Goal: Task Accomplishment & Management: Manage account settings

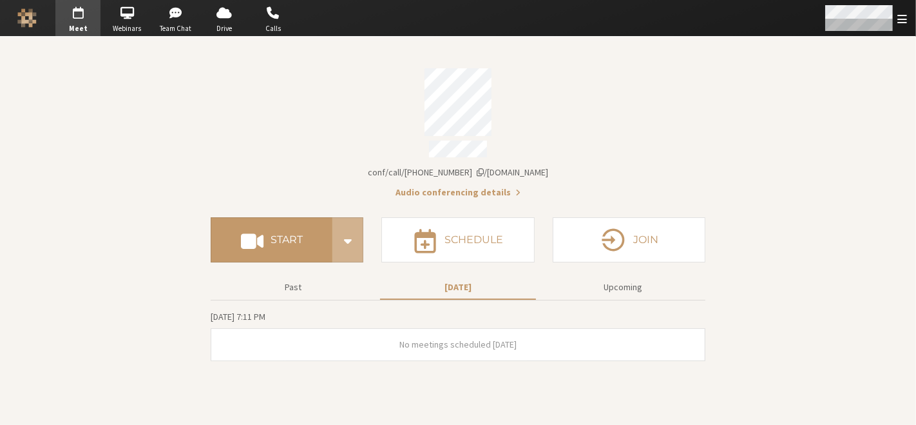
click at [916, 23] on div "Open menu" at bounding box center [866, 18] width 102 height 36
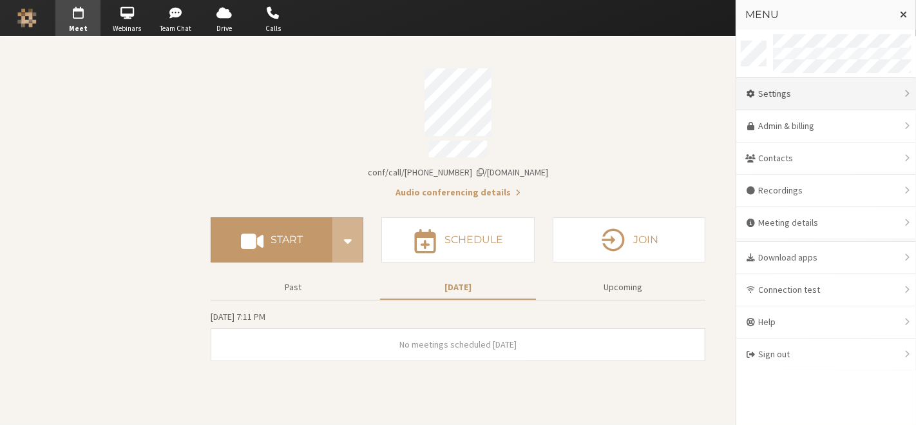
click at [840, 84] on div "Settings" at bounding box center [827, 94] width 180 height 32
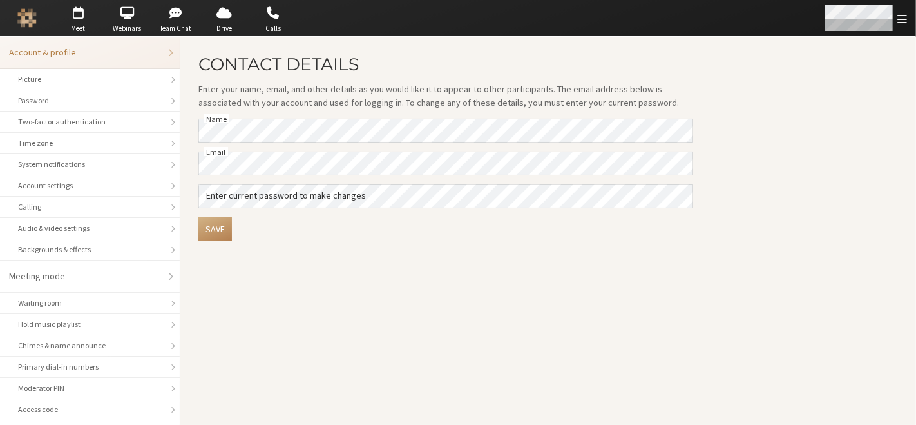
click at [900, 26] on div "Open menu" at bounding box center [866, 18] width 102 height 36
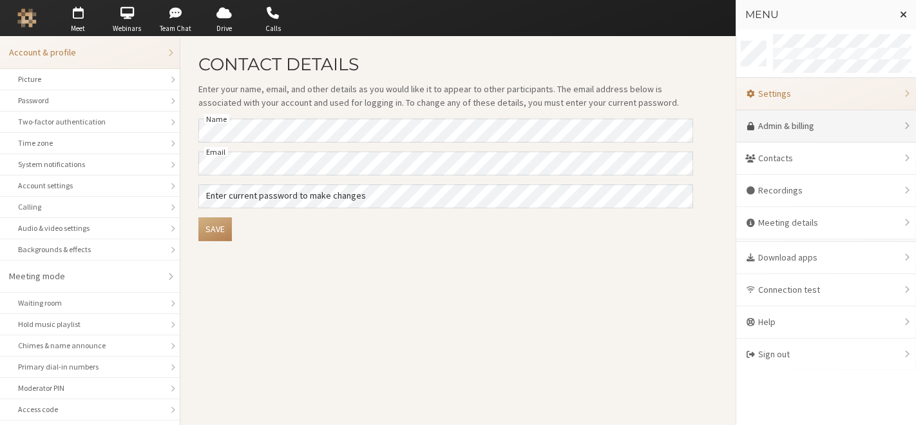
click at [829, 136] on link "Admin & billing" at bounding box center [827, 126] width 180 height 32
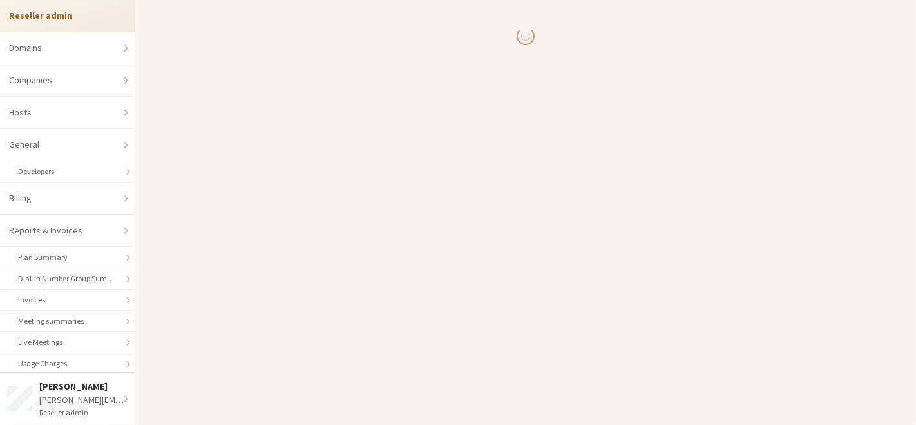
select select "10"
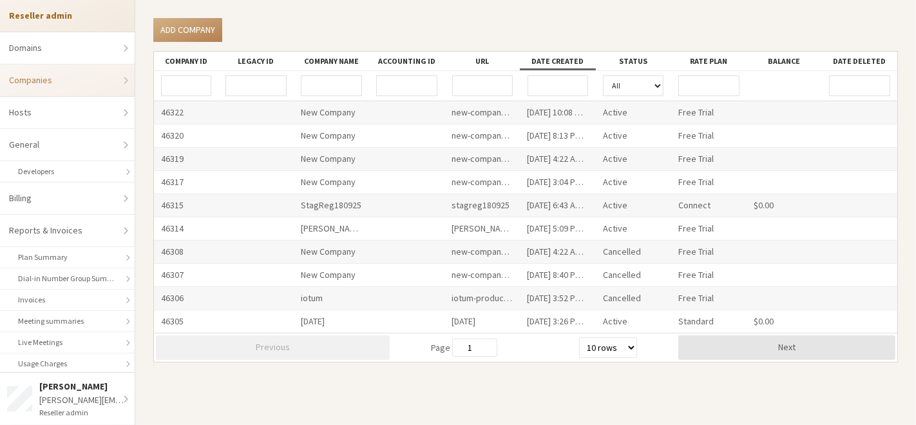
click at [332, 323] on div "[DATE]" at bounding box center [331, 321] width 75 height 23
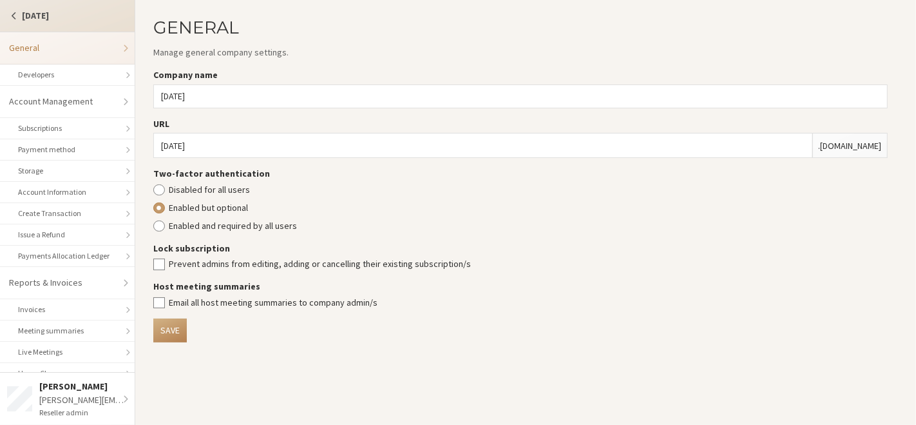
click at [37, 16] on strong "[DATE]" at bounding box center [35, 16] width 27 height 12
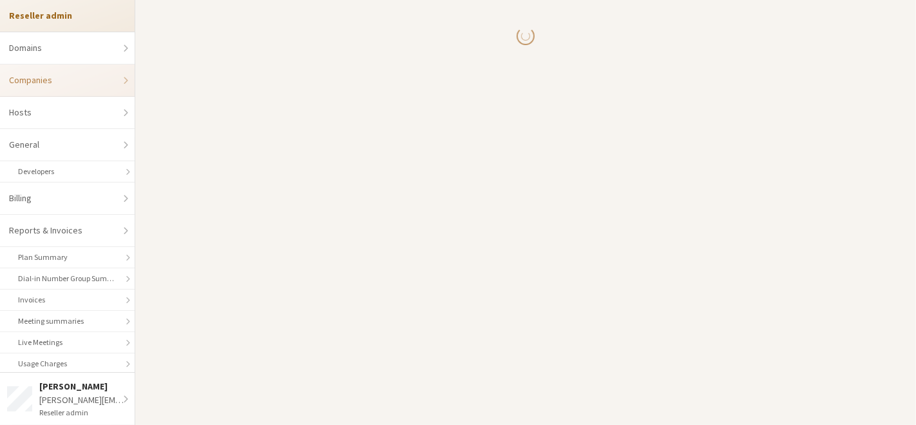
select select "10"
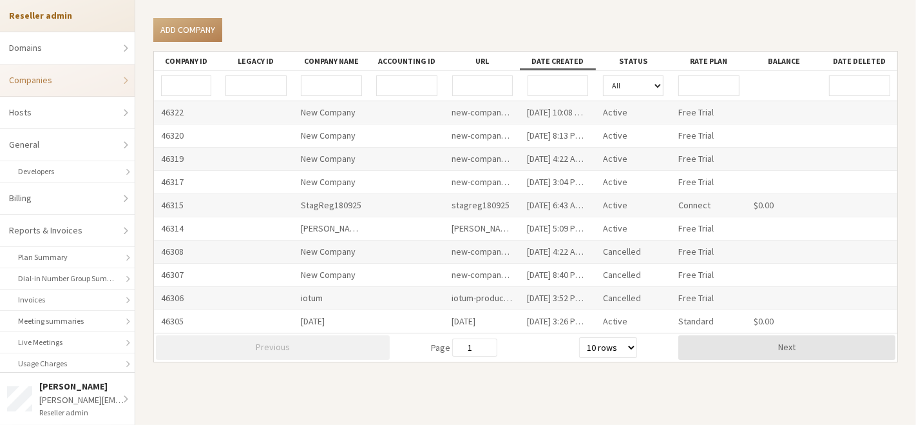
click at [690, 322] on div "Standard" at bounding box center [709, 321] width 75 height 23
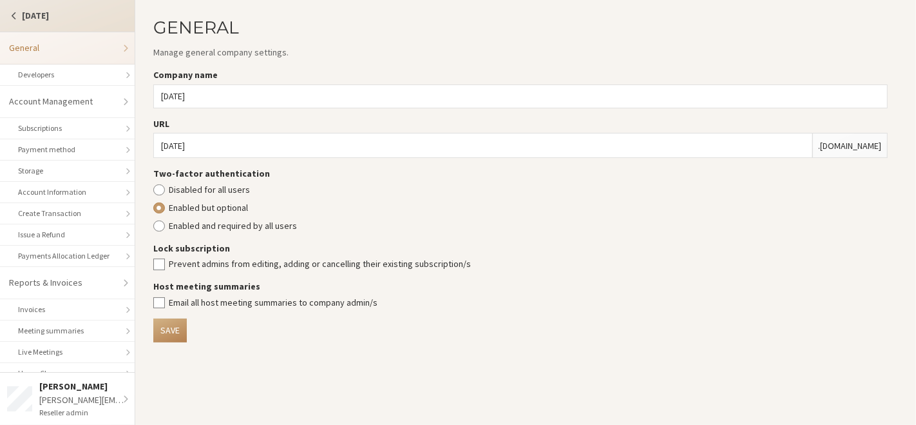
click at [15, 19] on span "Switch company" at bounding box center [14, 16] width 11 height 10
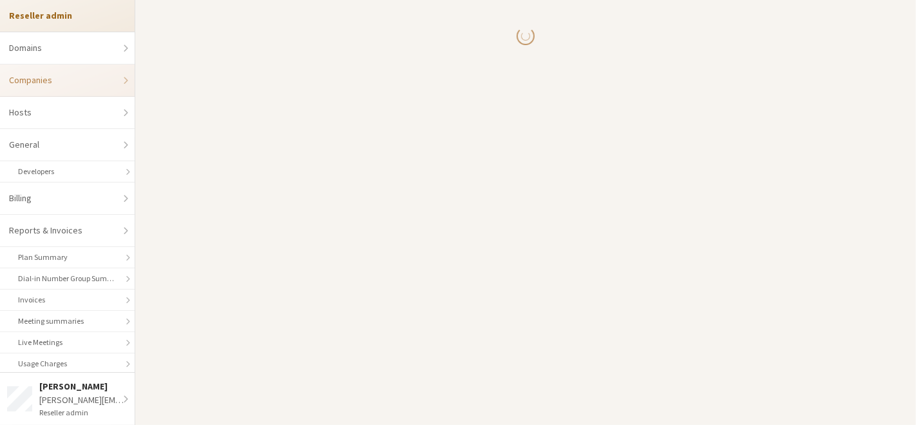
select select "10"
